Goal: Task Accomplishment & Management: Complete application form

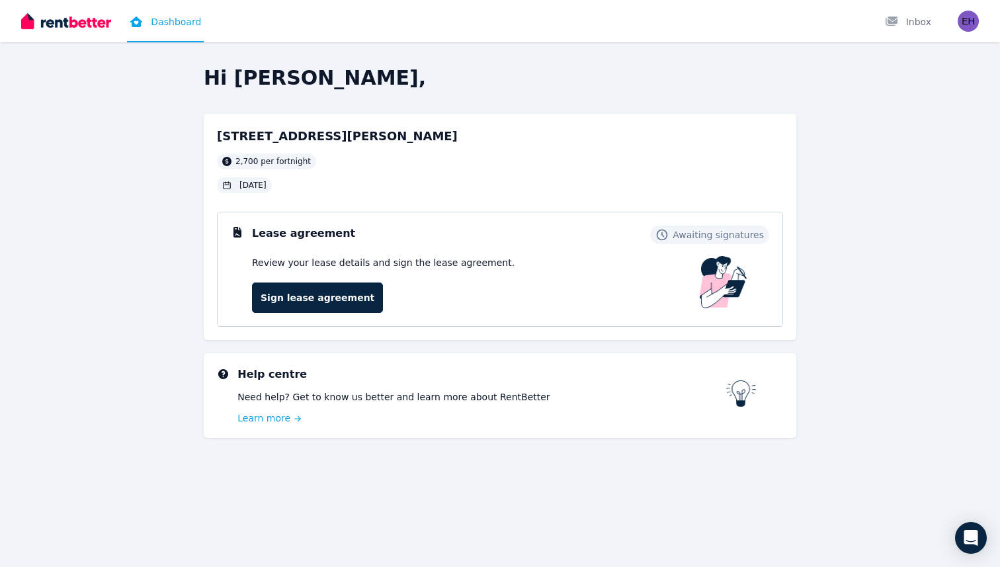
click at [280, 228] on h3 "Lease agreement" at bounding box center [303, 234] width 103 height 16
click at [234, 230] on icon at bounding box center [237, 232] width 8 height 11
click at [726, 280] on img at bounding box center [724, 282] width 48 height 52
click at [705, 237] on span "Awaiting signatures" at bounding box center [718, 234] width 91 height 13
click at [329, 128] on h2 "[STREET_ADDRESS][PERSON_NAME]" at bounding box center [337, 136] width 241 height 19
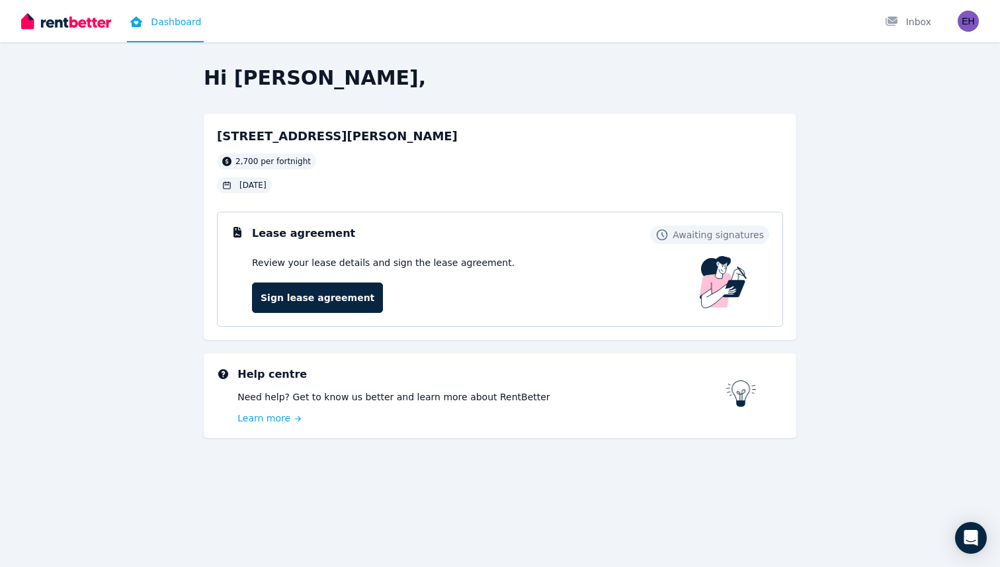
click at [274, 159] on span "2,700 per fortnight" at bounding box center [272, 161] width 75 height 11
click at [262, 183] on span "[DATE]" at bounding box center [252, 185] width 27 height 11
click at [281, 296] on link "Sign lease agreement" at bounding box center [317, 297] width 131 height 30
